Goal: Task Accomplishment & Management: Use online tool/utility

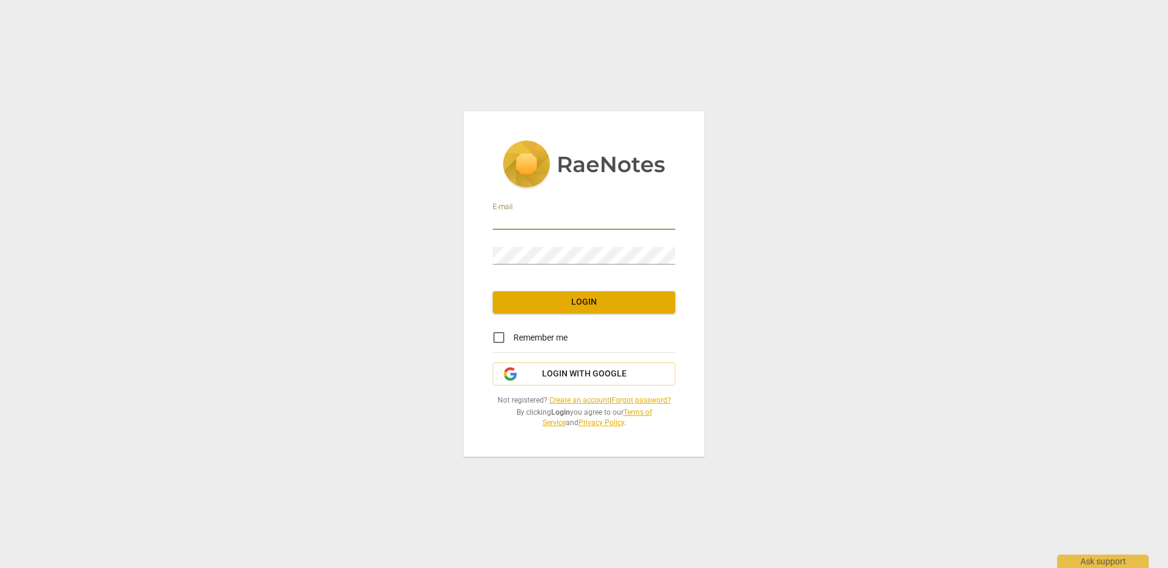
click at [542, 215] on input "email" at bounding box center [584, 221] width 182 height 18
click at [555, 372] on span "Login with Google" at bounding box center [584, 374] width 85 height 12
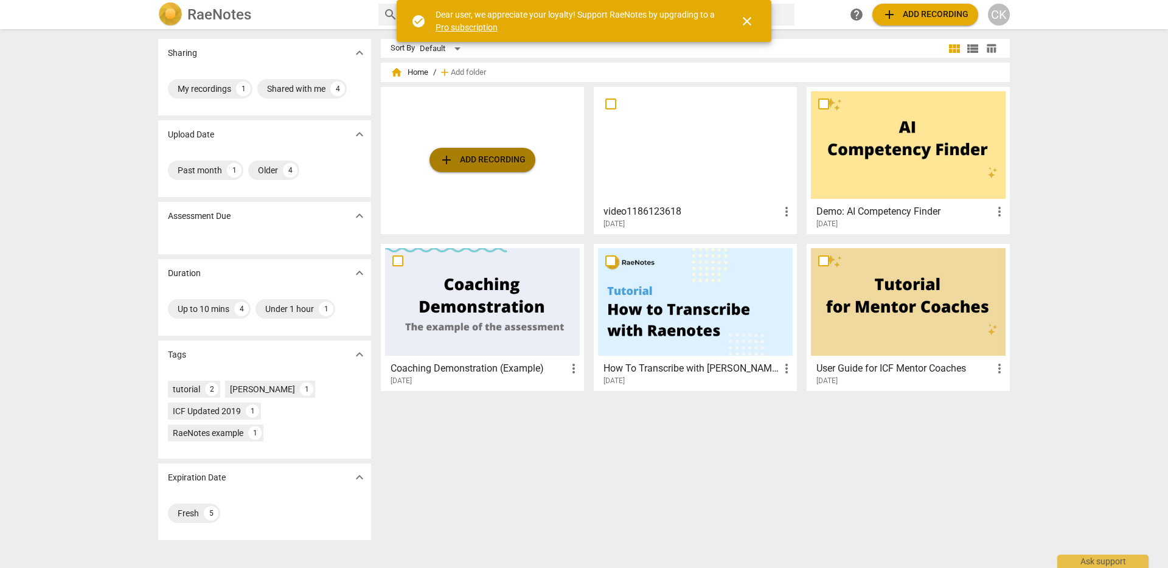
click at [479, 161] on span "add Add recording" at bounding box center [482, 160] width 86 height 15
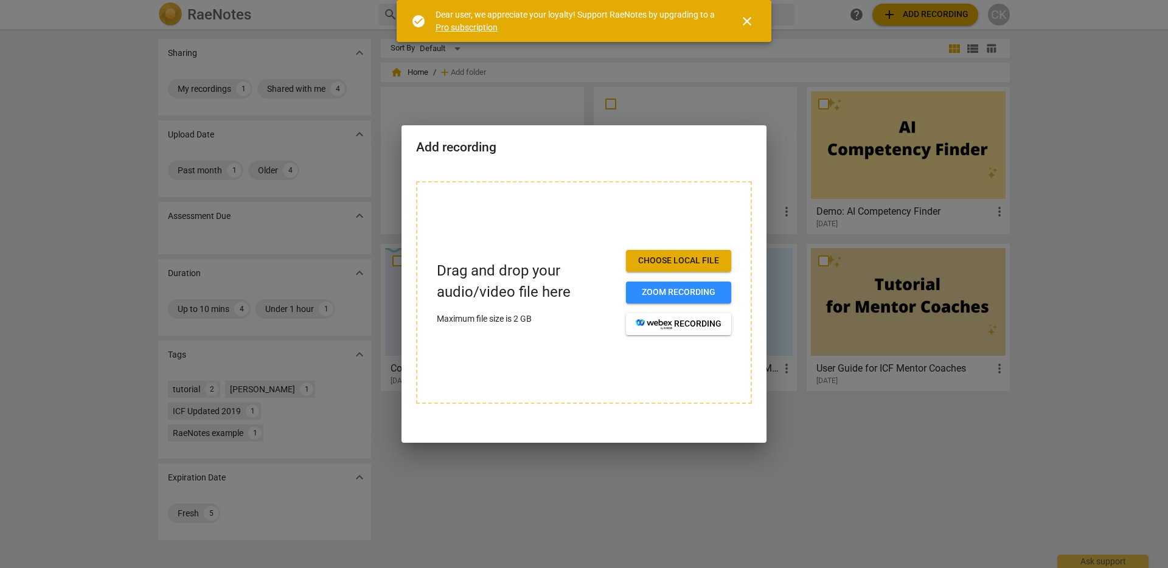
click at [667, 263] on span "Choose local file" at bounding box center [679, 261] width 86 height 12
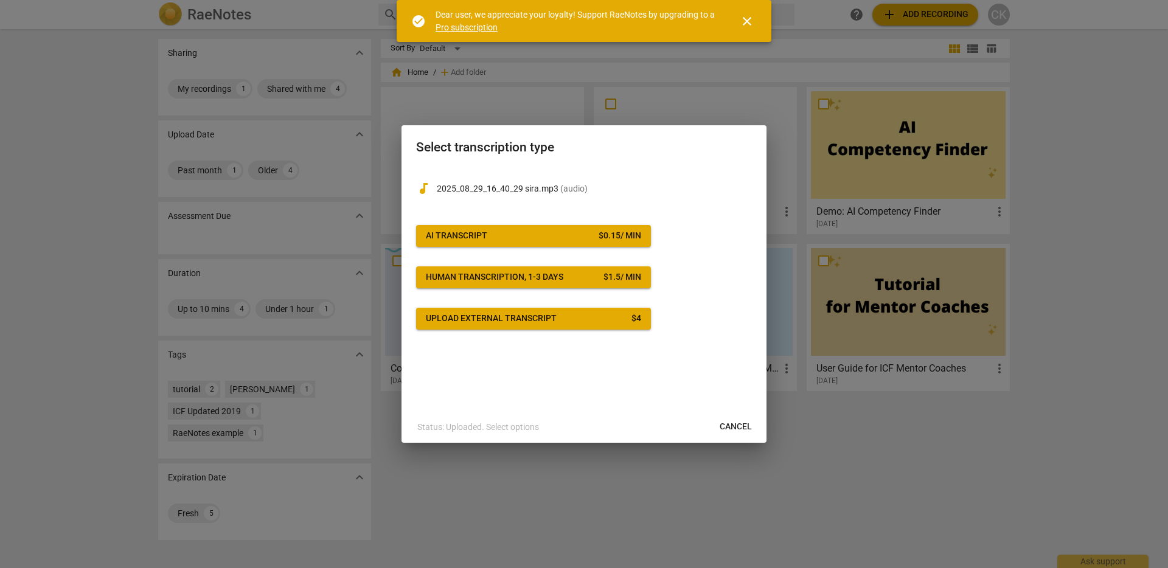
click at [601, 237] on div "$ 0.15 / min" at bounding box center [619, 236] width 43 height 12
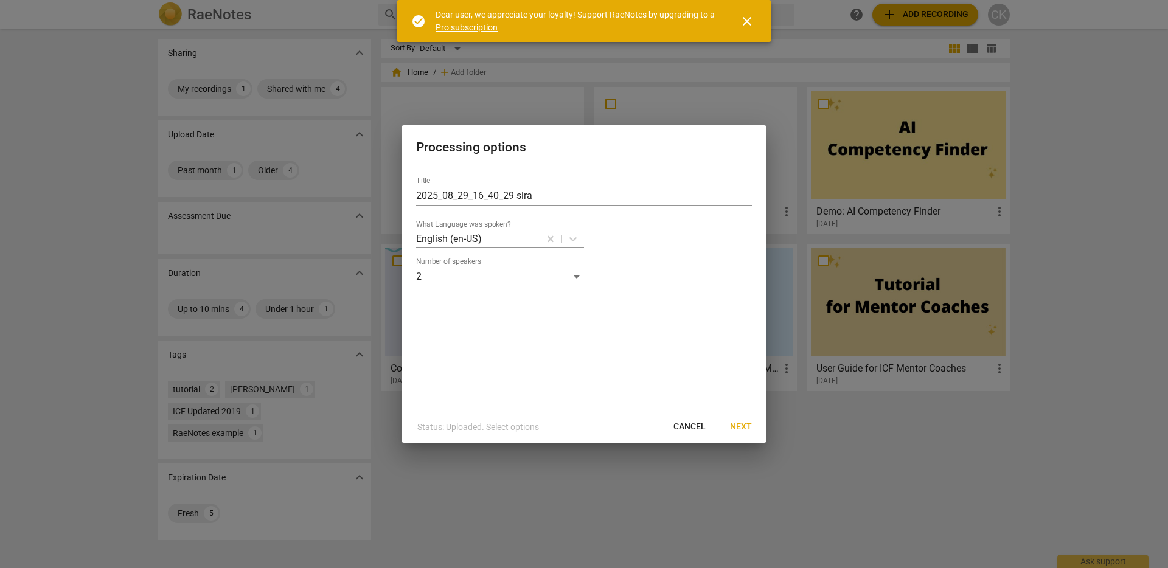
click at [746, 424] on span "Next" at bounding box center [741, 427] width 22 height 12
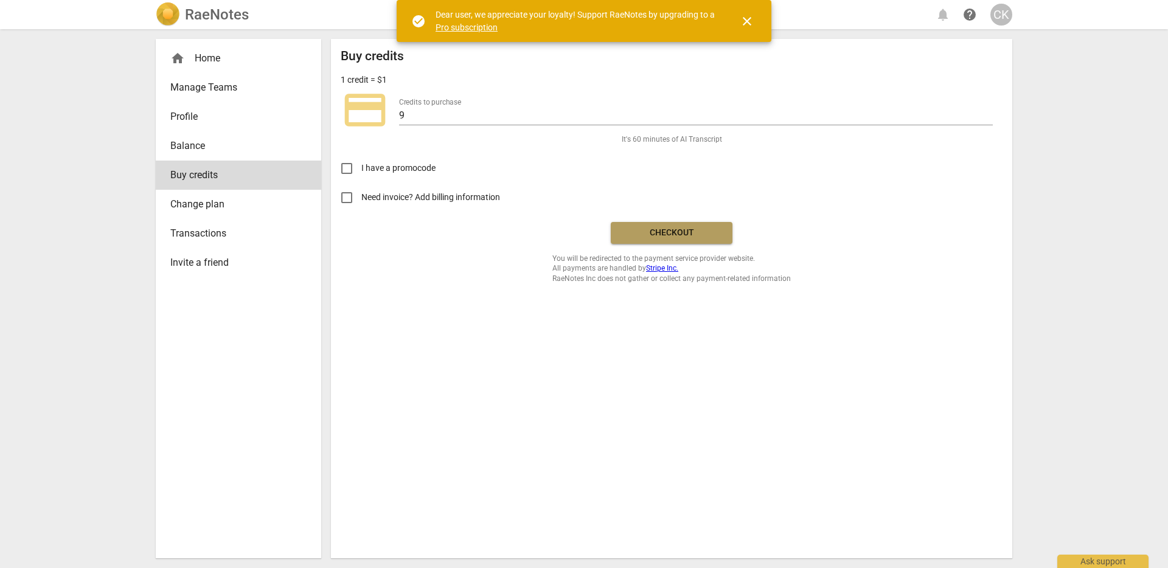
click at [674, 241] on button "Checkout" at bounding box center [672, 233] width 122 height 22
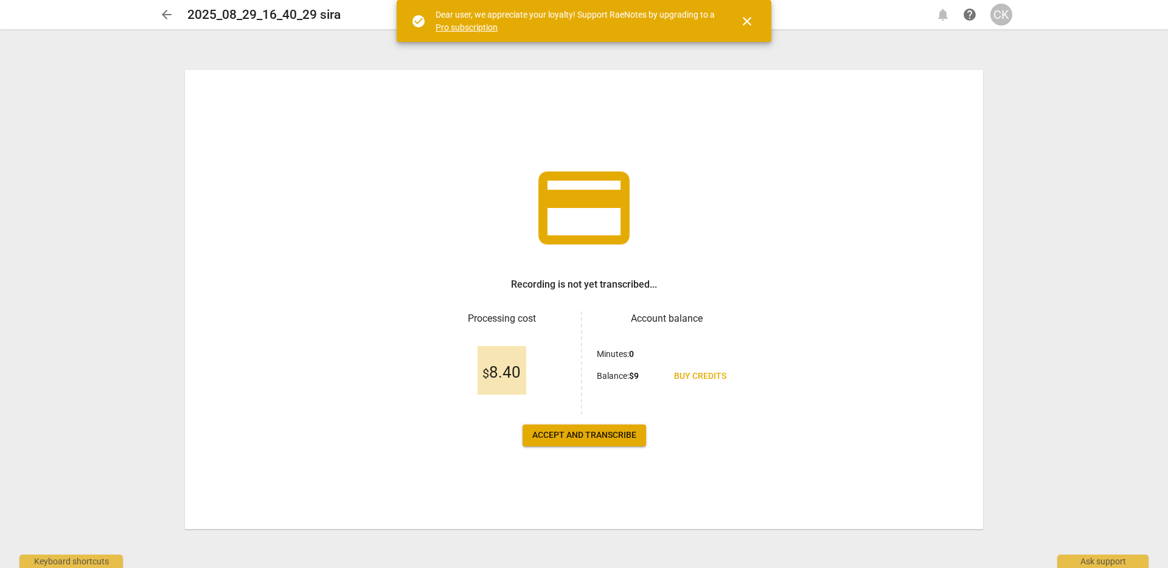
click at [609, 436] on span "Accept and transcribe" at bounding box center [584, 435] width 104 height 12
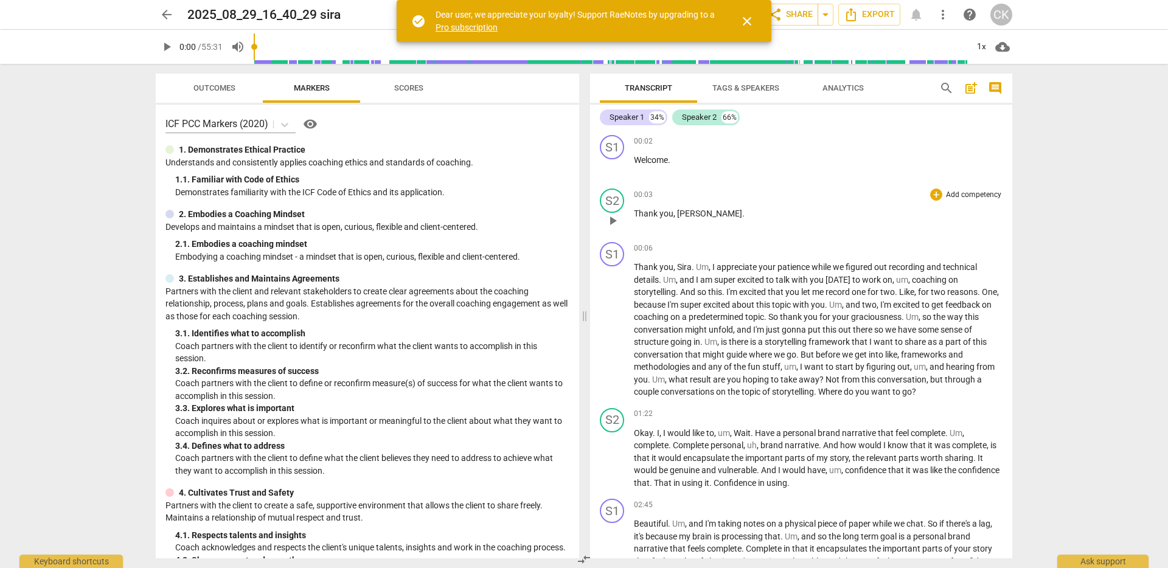
click at [615, 217] on span "play_arrow" at bounding box center [612, 220] width 15 height 15
click at [615, 223] on span "pause" at bounding box center [612, 220] width 15 height 15
type input "5"
click at [616, 197] on div "S2" at bounding box center [612, 201] width 24 height 24
click at [676, 259] on div "Speaker 2" at bounding box center [657, 258] width 91 height 19
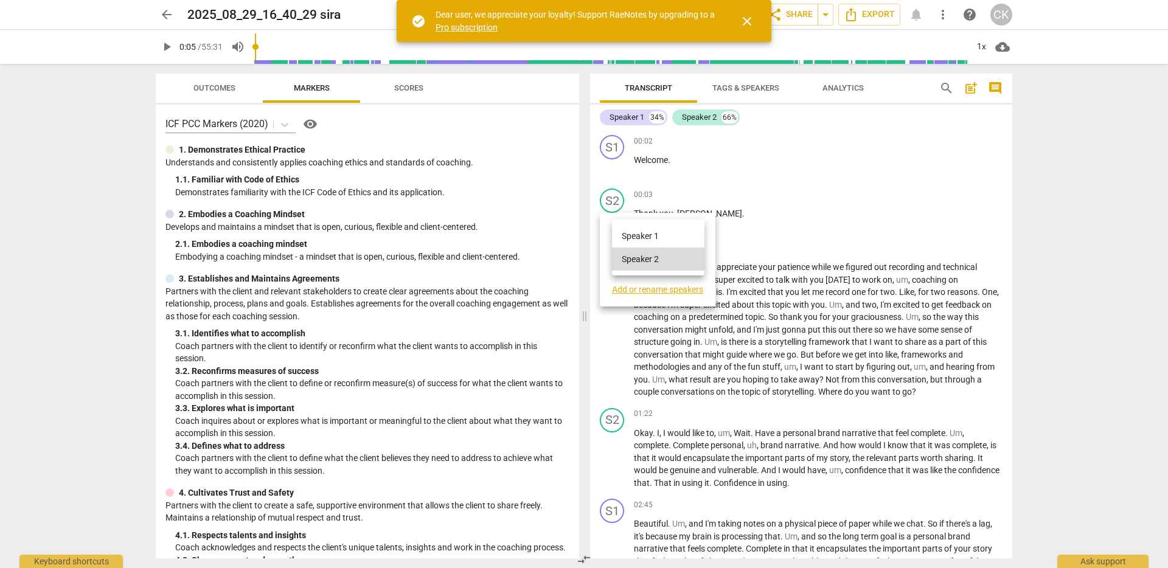
click at [691, 290] on div at bounding box center [584, 284] width 1168 height 568
click at [675, 288] on link "Add or rename speakers" at bounding box center [657, 290] width 91 height 10
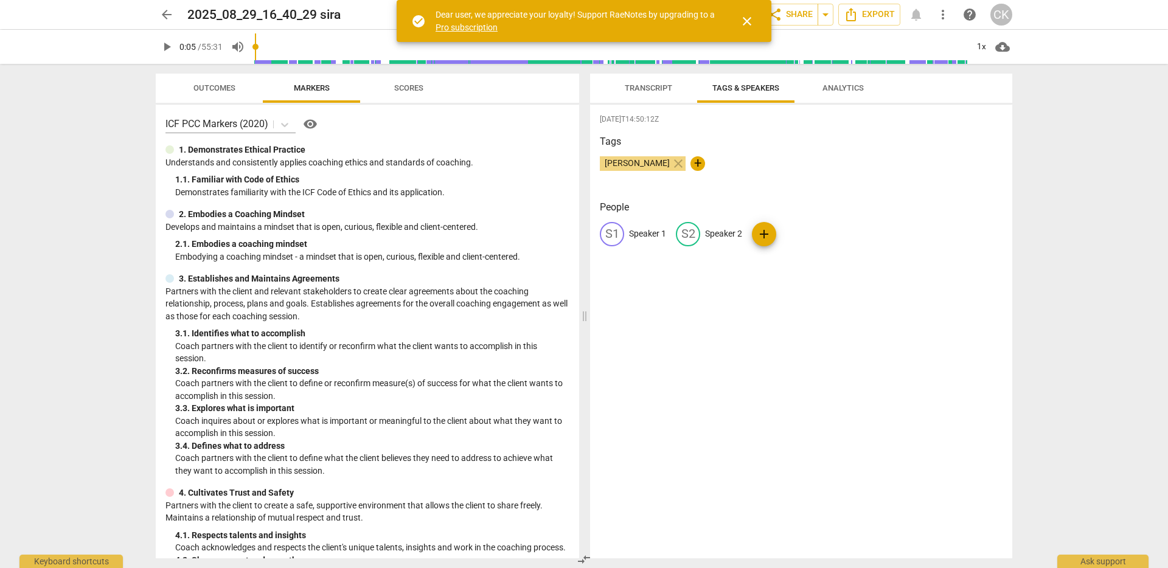
click at [729, 238] on p "Speaker 2" at bounding box center [723, 233] width 37 height 13
type input "Sira"
click at [653, 235] on p "Speaker 1" at bounding box center [647, 233] width 37 height 13
type input "[PERSON_NAME]"
click at [723, 330] on div "[DATE]T14:50:12Z Tags [PERSON_NAME] close + People edit [PERSON_NAME] delete SI…" at bounding box center [801, 332] width 422 height 454
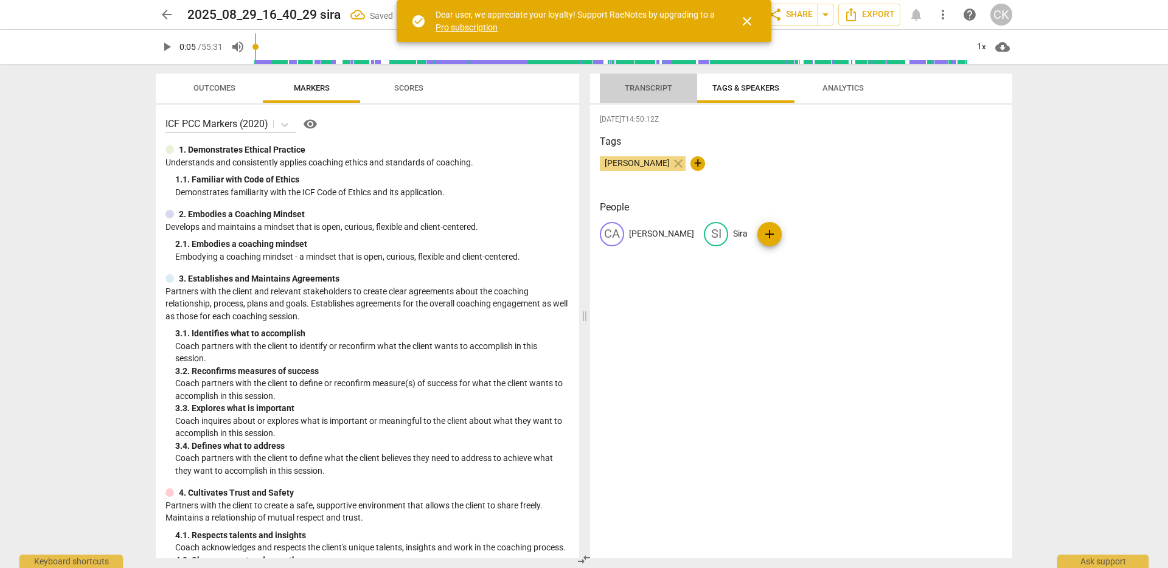
click at [650, 83] on span "Transcript" at bounding box center [648, 87] width 47 height 9
